Goal: Obtain resource: Download file/media

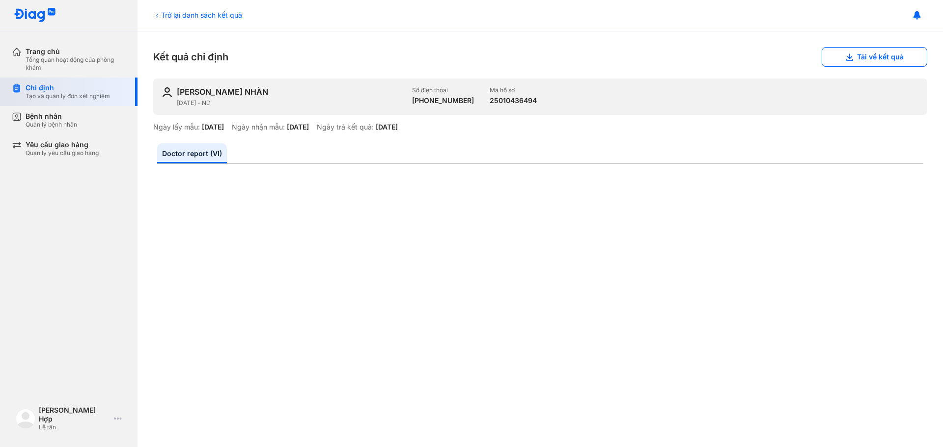
scroll to position [155, 0]
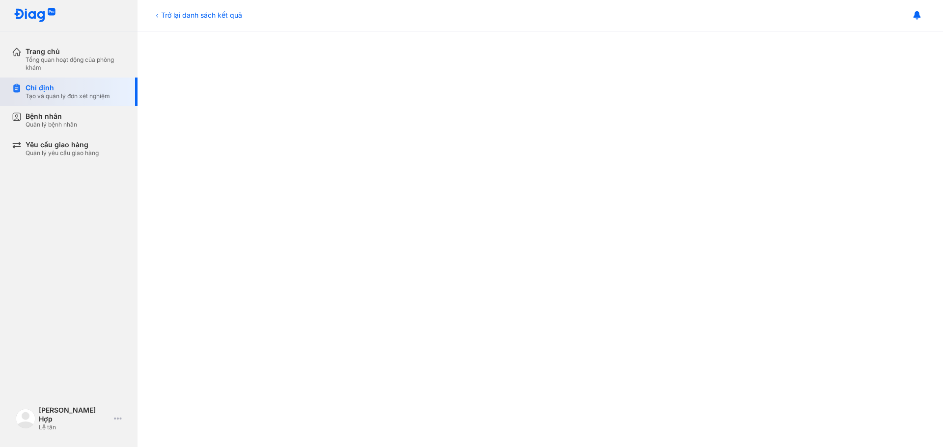
click at [59, 95] on div "Tạo và quản lý đơn xét nghiệm" at bounding box center [68, 96] width 84 height 8
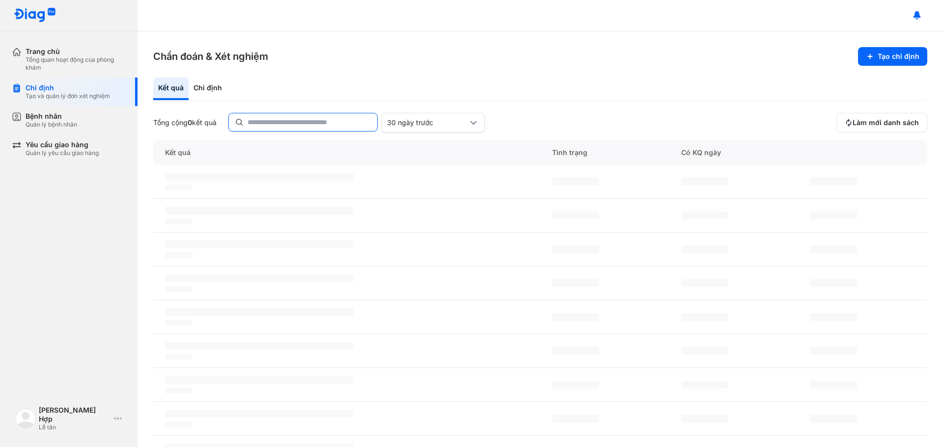
click at [361, 119] on input "text" at bounding box center [309, 122] width 124 height 18
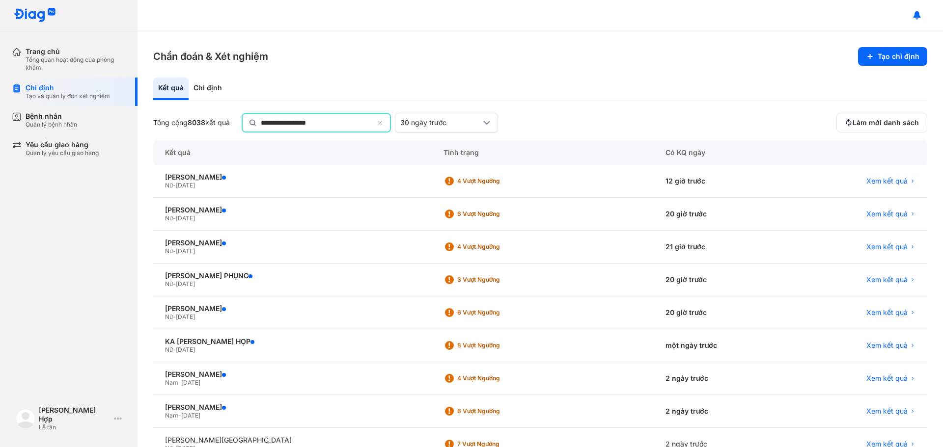
type input "**********"
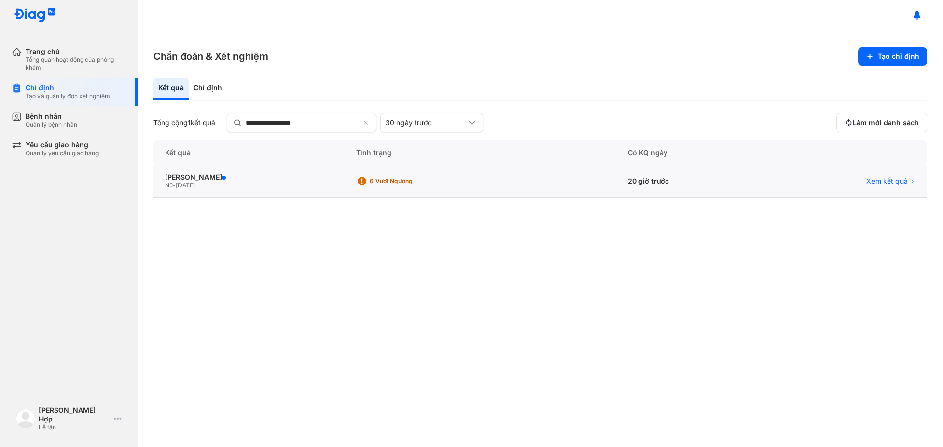
click at [344, 170] on div "[PERSON_NAME] Nữ - [DATE]" at bounding box center [480, 181] width 272 height 33
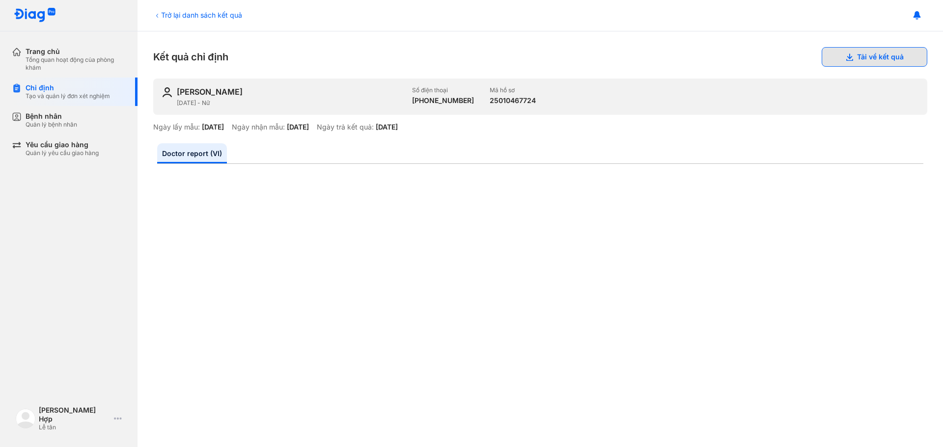
click at [855, 55] on button "Tải về kết quả" at bounding box center [874, 57] width 106 height 20
